Goal: Obtain resource: Download file/media

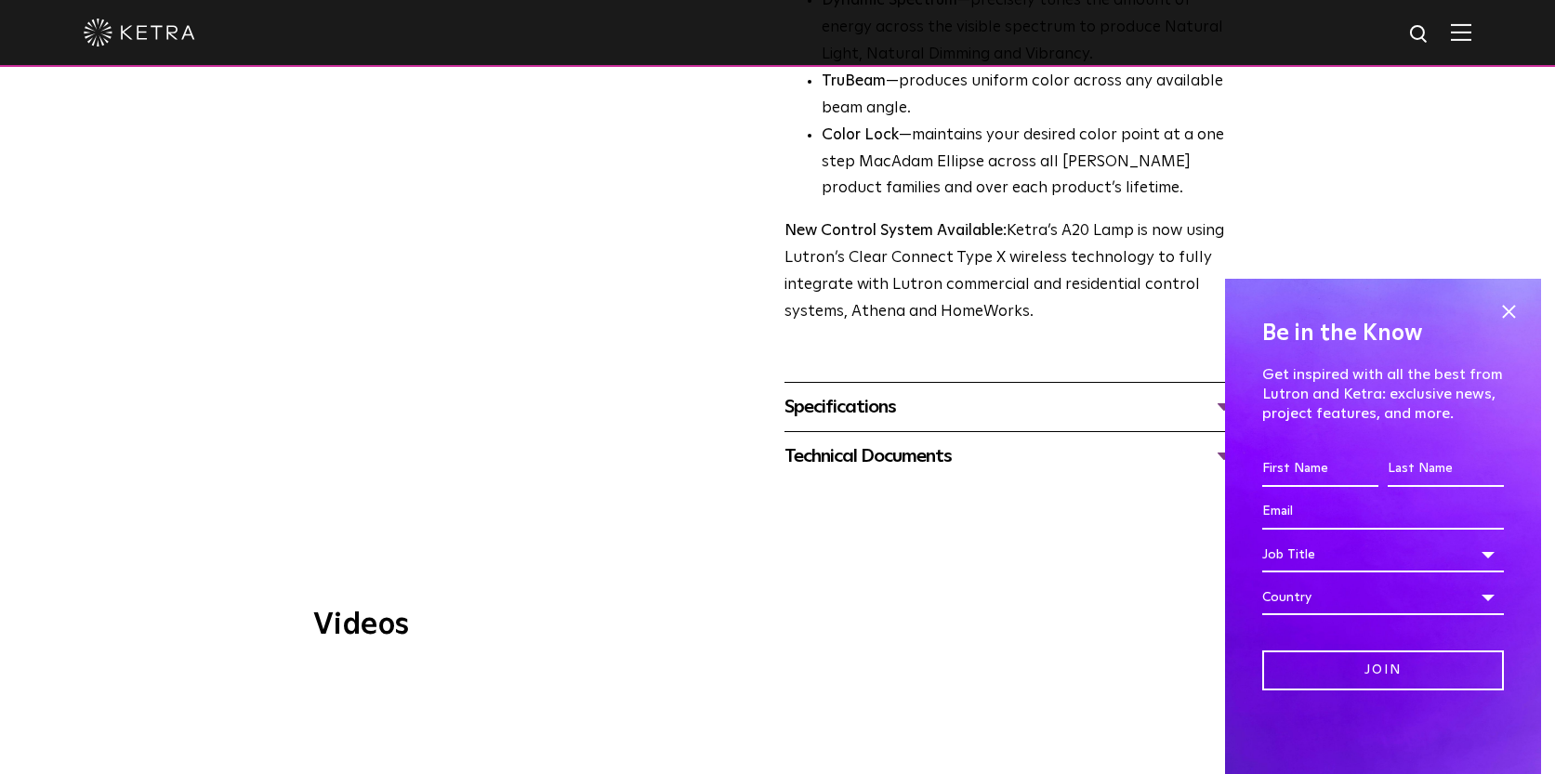
scroll to position [761, 0]
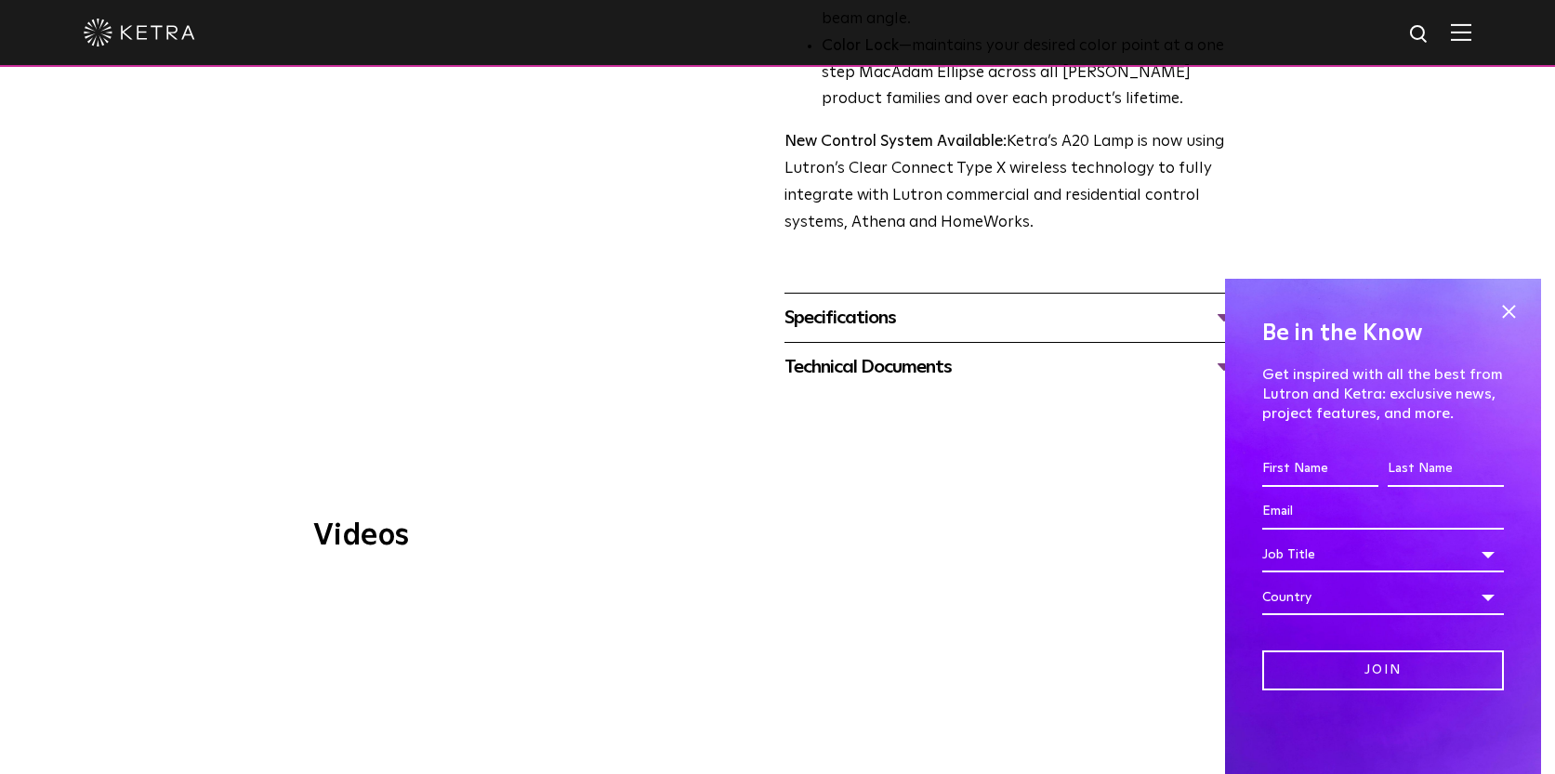
click at [884, 303] on div "Specifications" at bounding box center [1011, 318] width 453 height 30
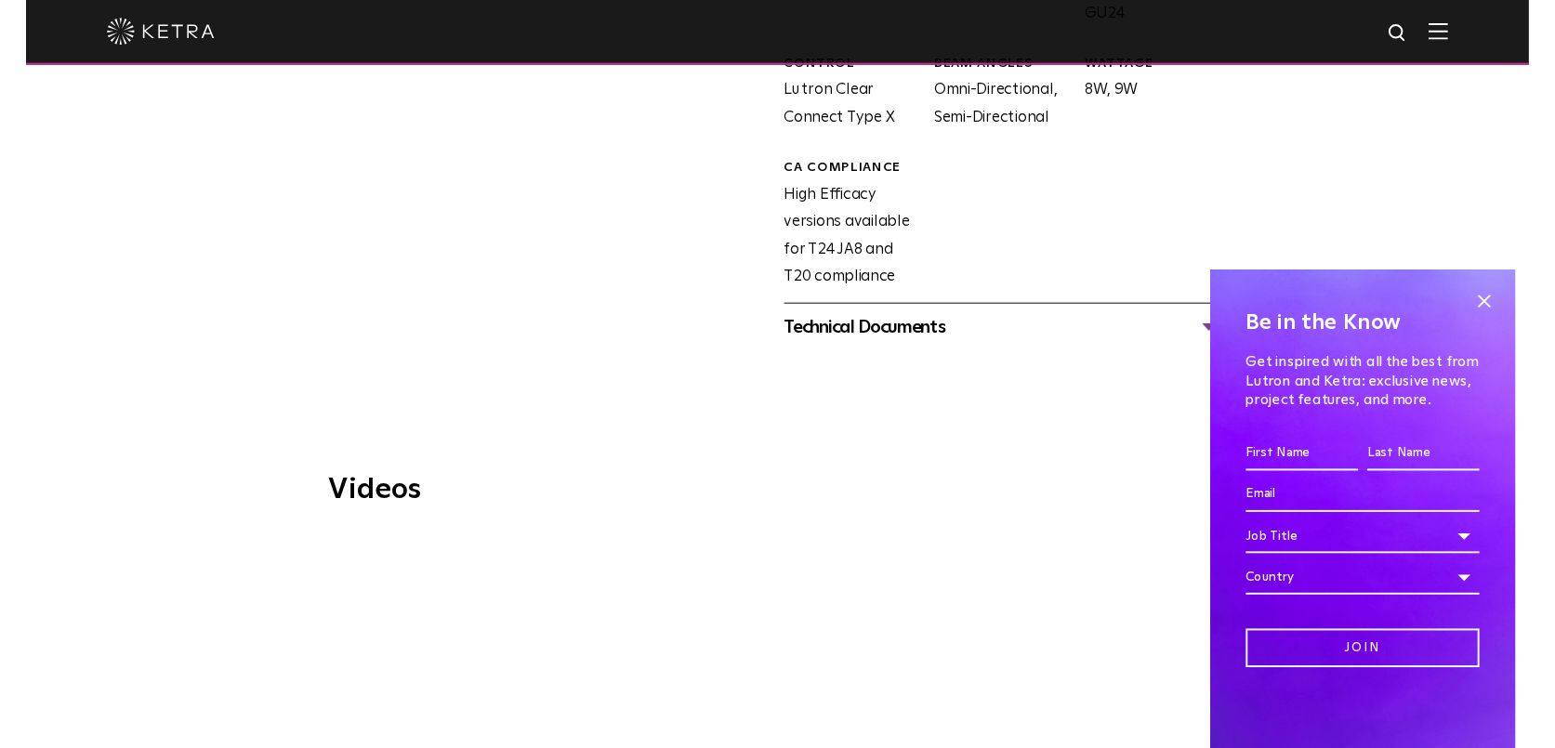
scroll to position [1206, 0]
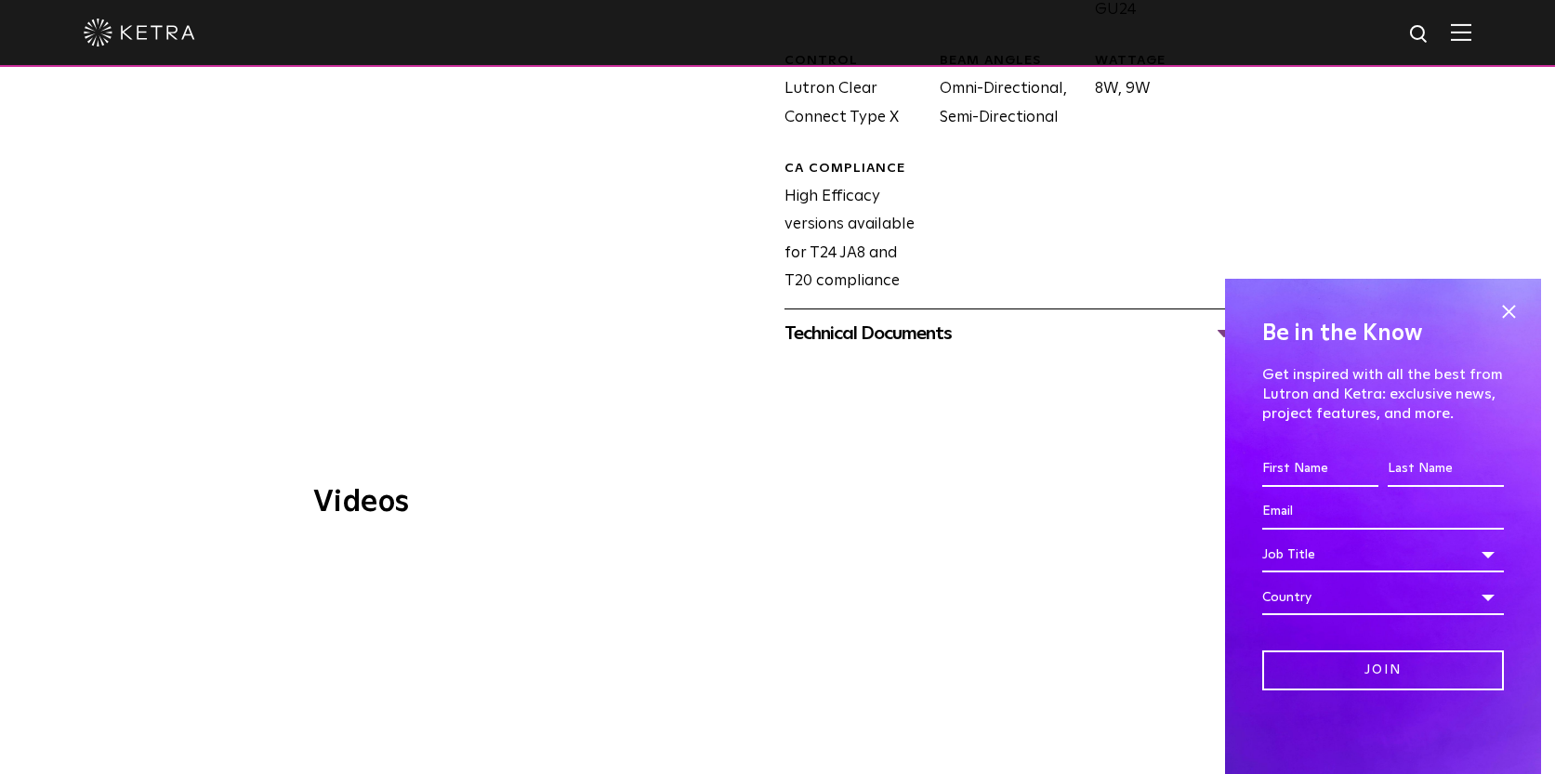
click at [882, 319] on div "Technical Documents" at bounding box center [1011, 334] width 453 height 30
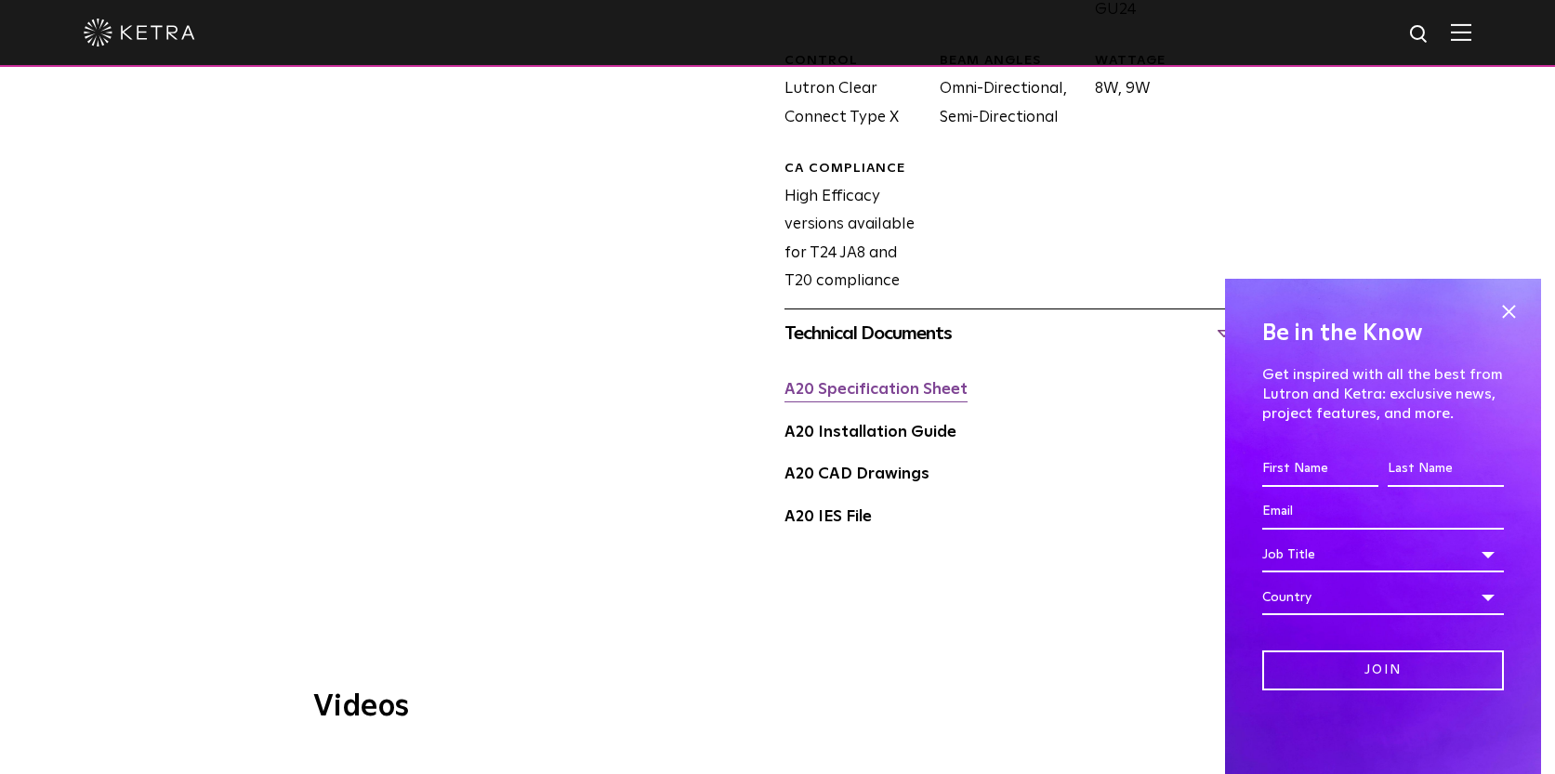
click at [906, 382] on link "A20 Specification Sheet" at bounding box center [876, 390] width 183 height 16
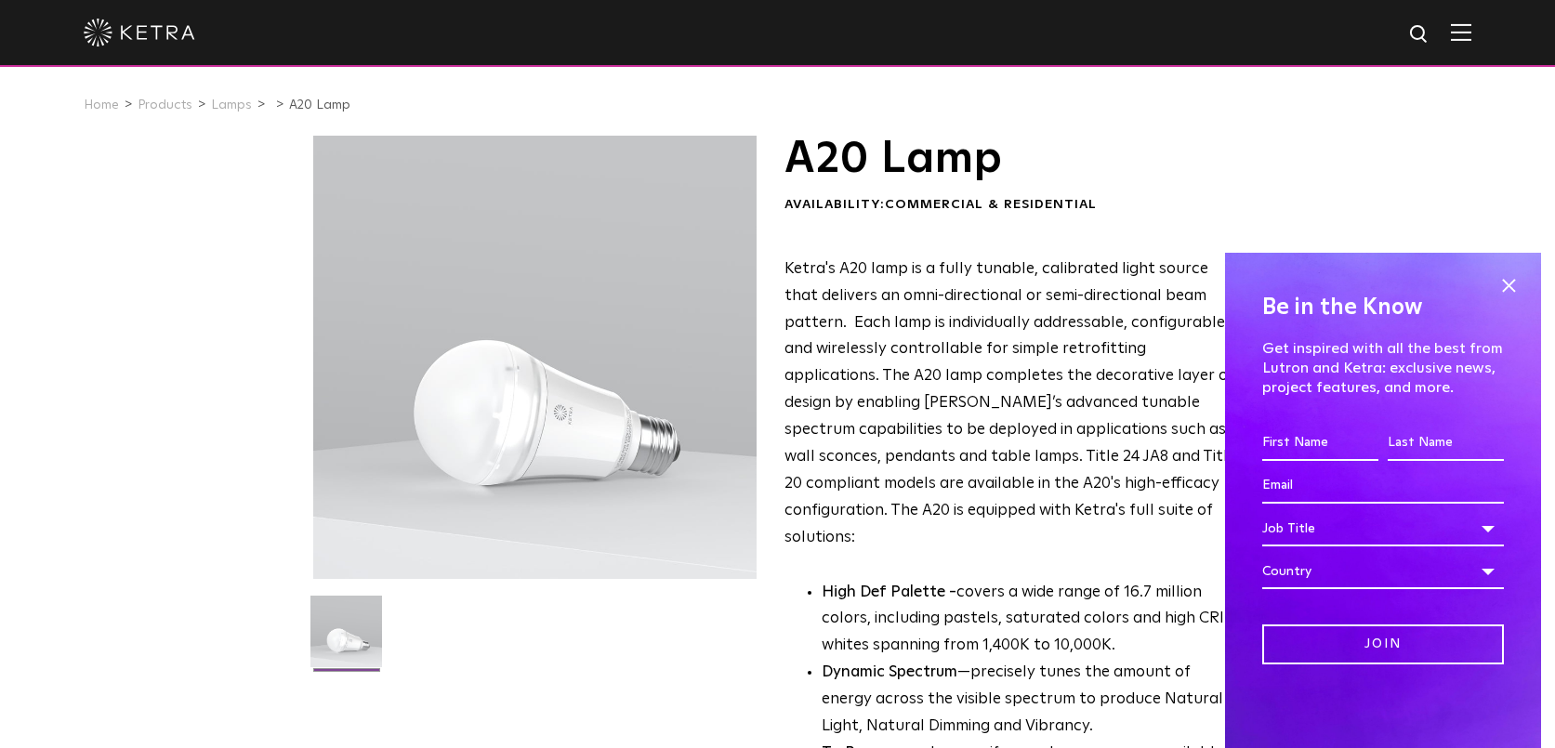
scroll to position [0, 0]
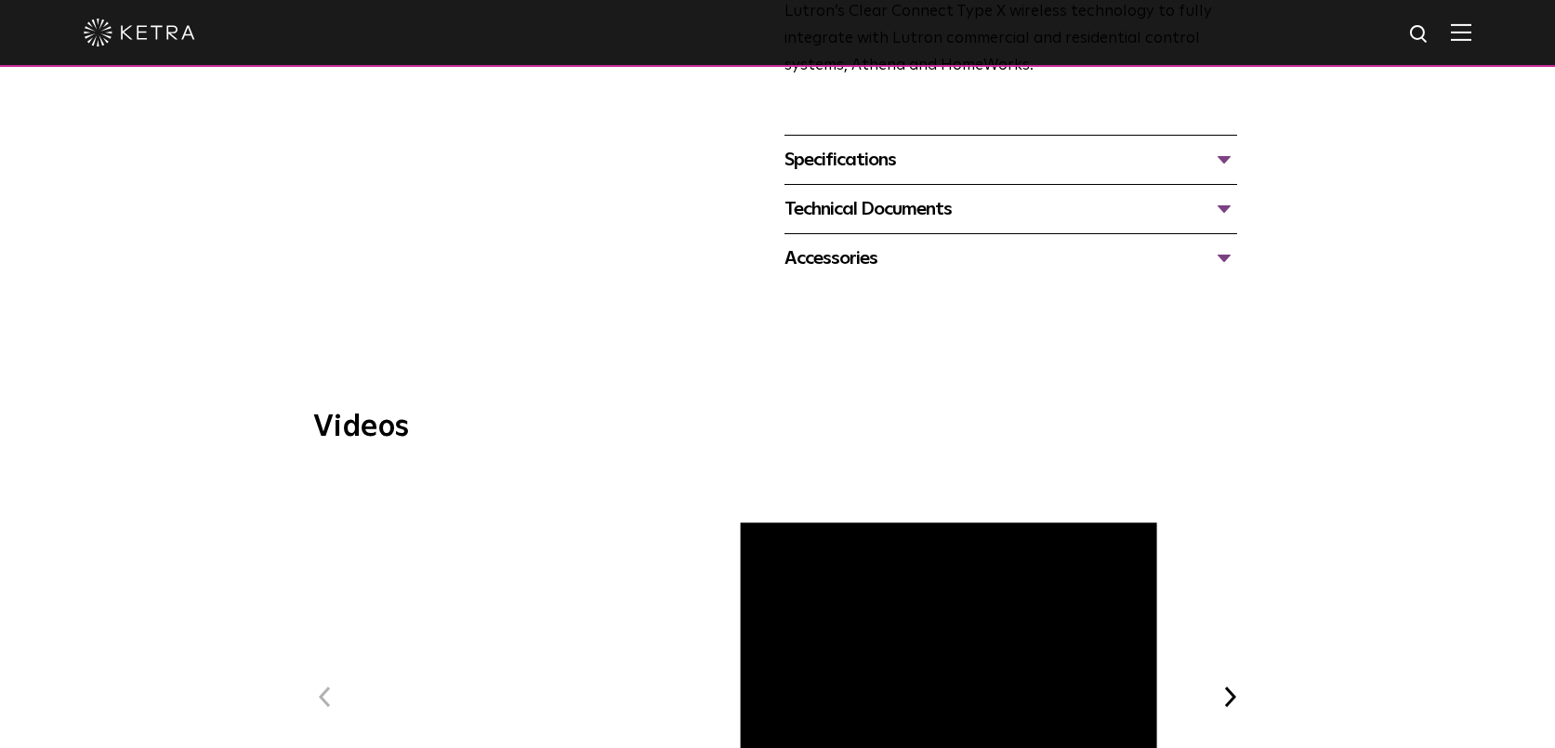
scroll to position [784, 0]
click at [866, 146] on div "Specifications" at bounding box center [1011, 161] width 453 height 30
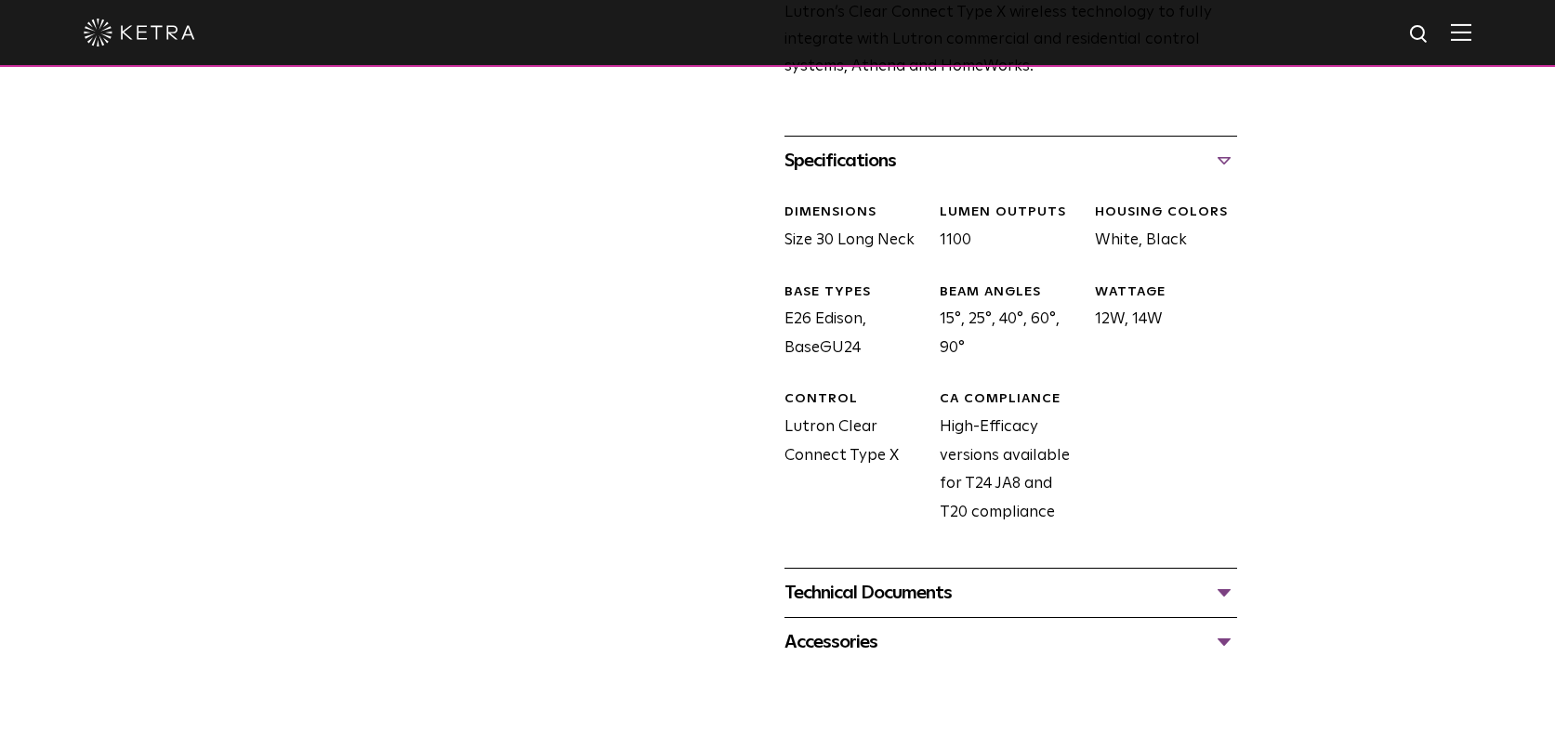
click at [907, 578] on div "Technical Documents" at bounding box center [1011, 593] width 453 height 30
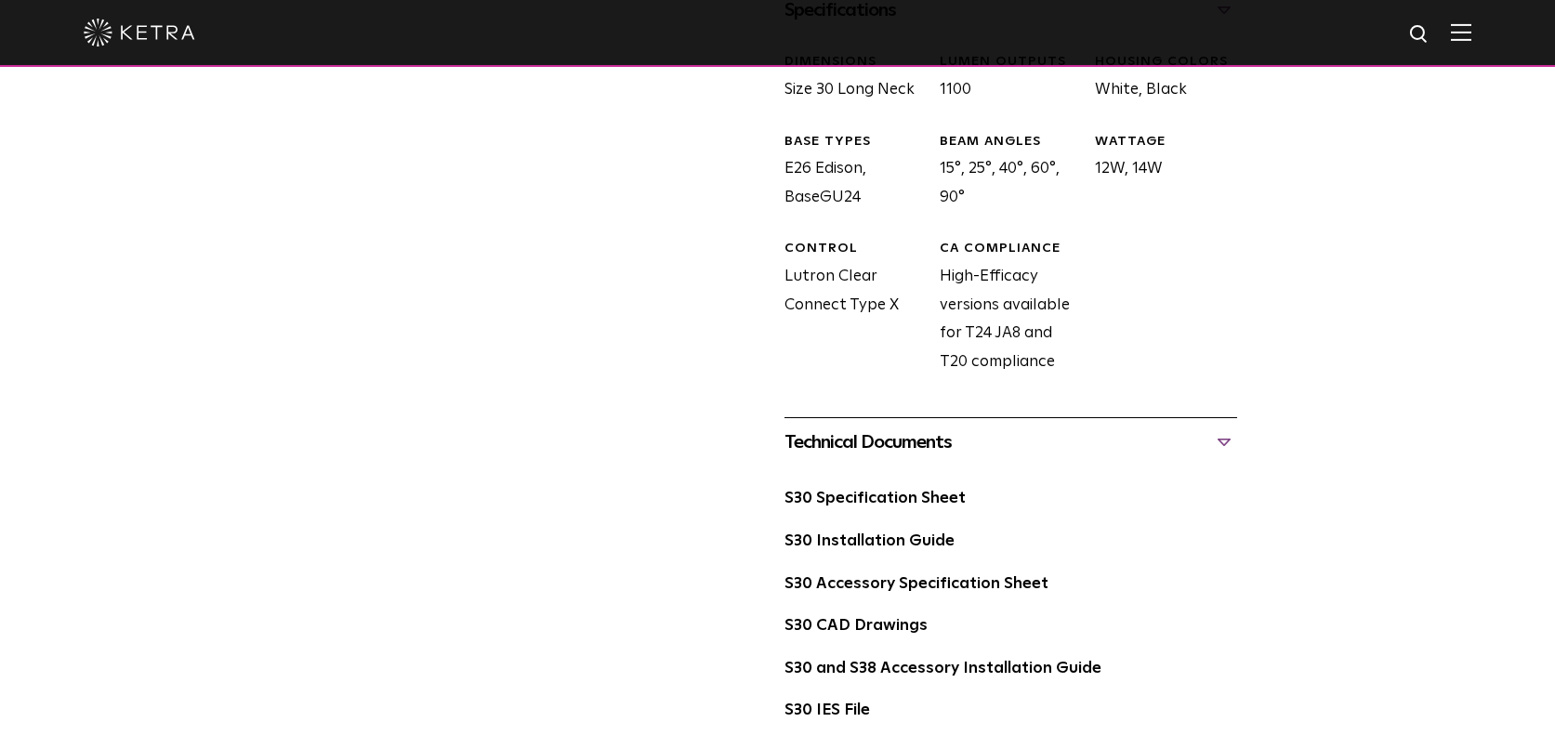
scroll to position [941, 0]
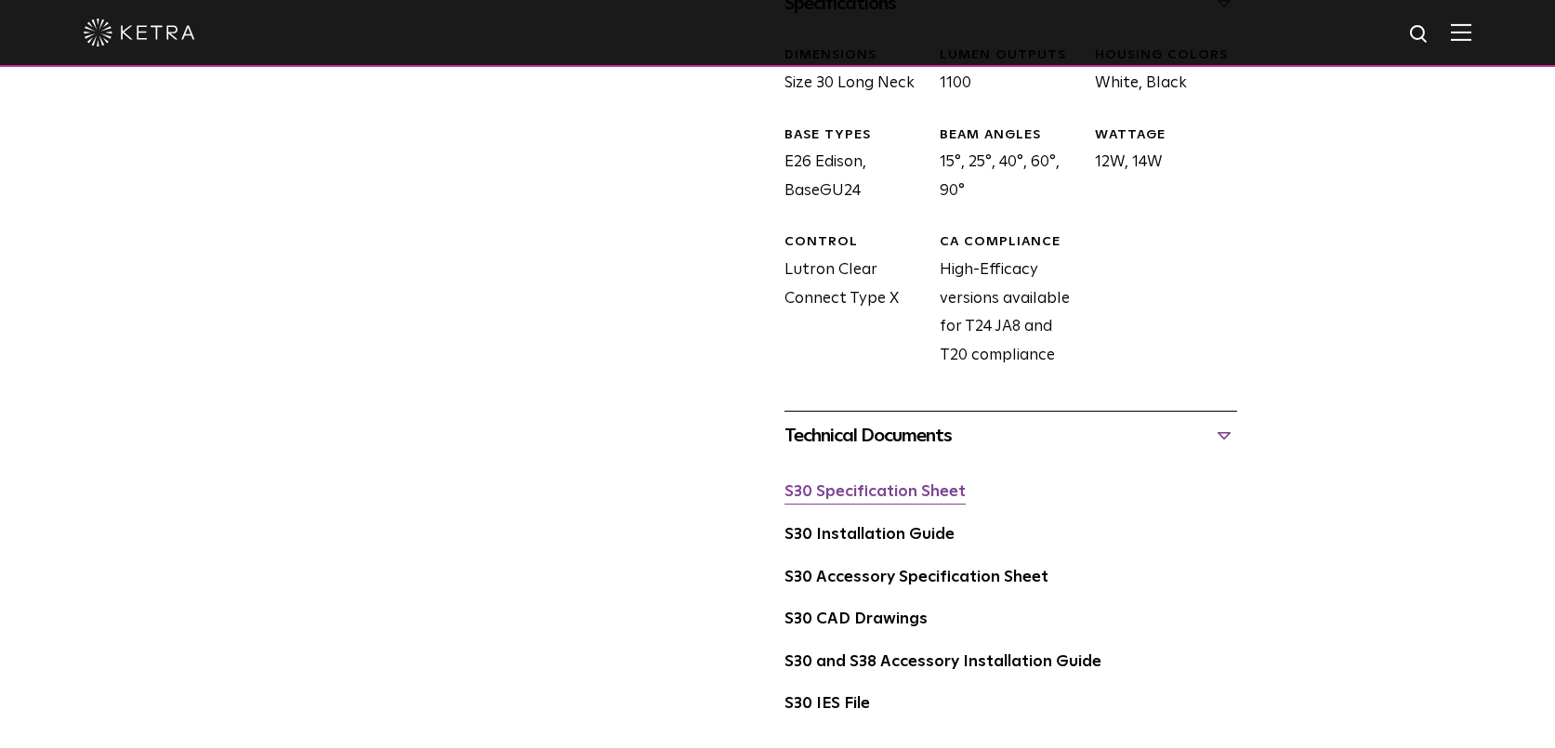
click at [842, 484] on link "S30 Specification Sheet" at bounding box center [875, 492] width 181 height 16
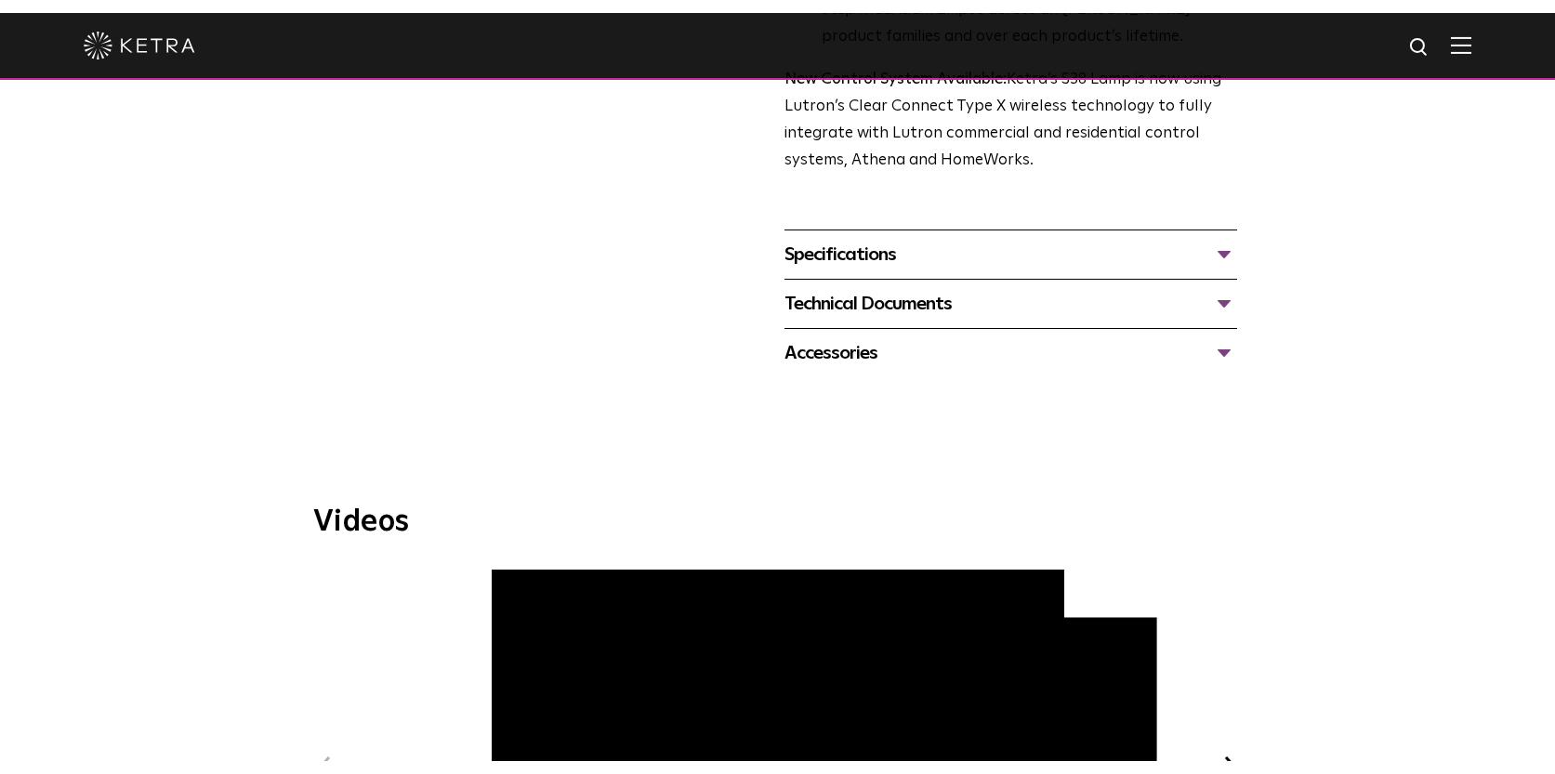
scroll to position [736, 0]
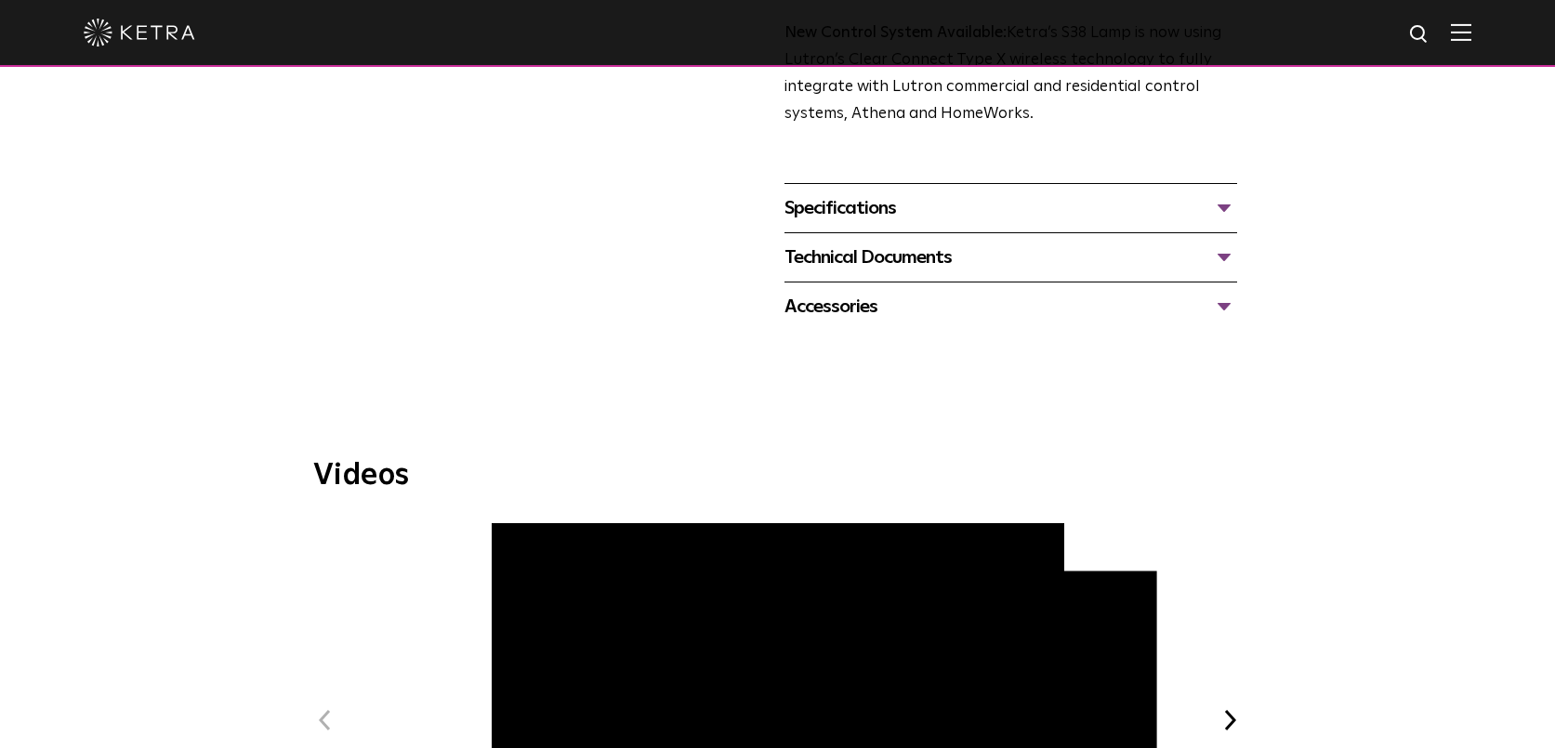
click at [899, 243] on div "Technical Documents" at bounding box center [1011, 258] width 453 height 30
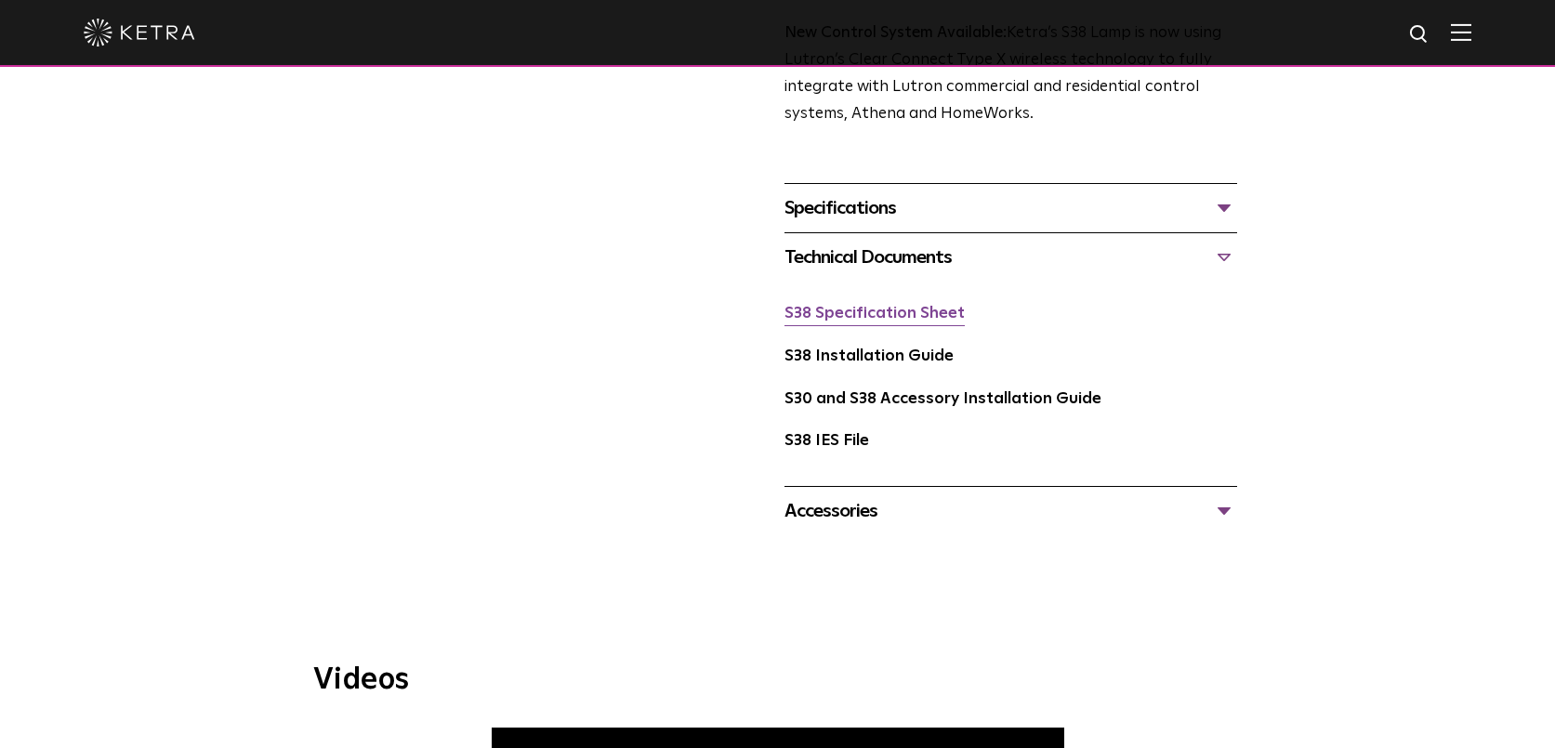
click at [868, 306] on link "S38 Specification Sheet" at bounding box center [875, 314] width 180 height 16
